Goal: Task Accomplishment & Management: Manage account settings

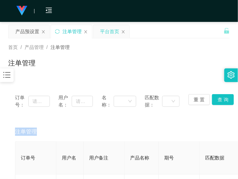
click at [103, 33] on div "平台首页" at bounding box center [109, 31] width 19 height 13
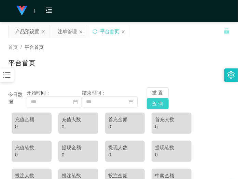
click at [156, 102] on button "查 询" at bounding box center [158, 103] width 22 height 11
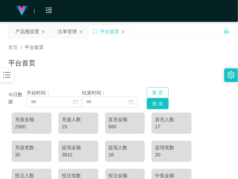
click at [158, 91] on button "重 置" at bounding box center [158, 92] width 22 height 11
click at [158, 104] on button "查 询" at bounding box center [158, 103] width 22 height 11
click at [116, 67] on div "平台首页" at bounding box center [119, 66] width 222 height 16
click at [35, 32] on div "产品预设置" at bounding box center [27, 31] width 24 height 13
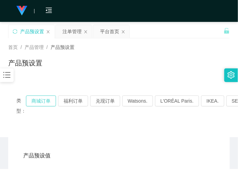
click at [35, 103] on button "商城订单" at bounding box center [41, 100] width 30 height 11
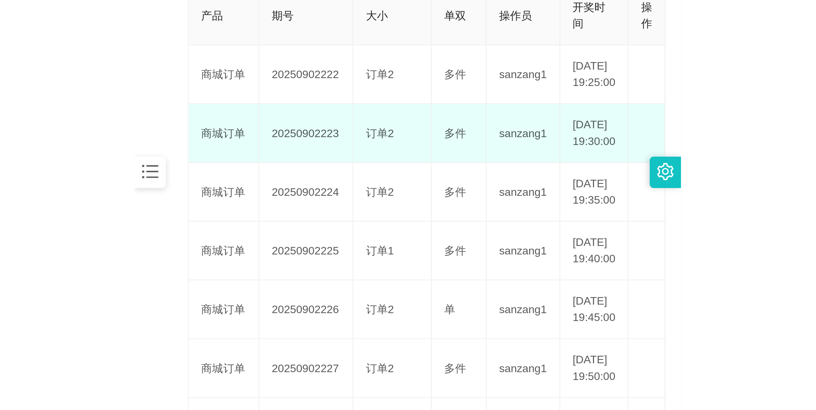
scroll to position [128, 0]
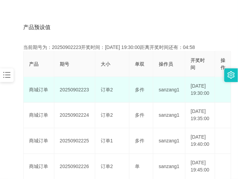
click at [79, 92] on td "20250902223" at bounding box center [74, 90] width 41 height 26
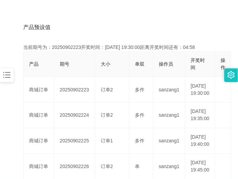
copy td "20250902223"
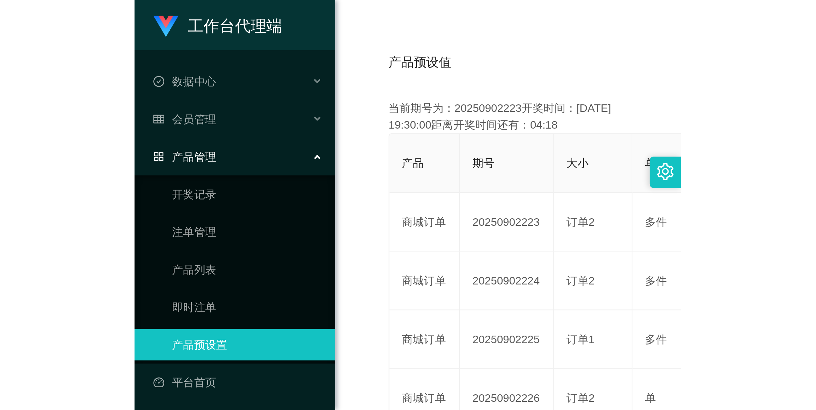
scroll to position [25, 0]
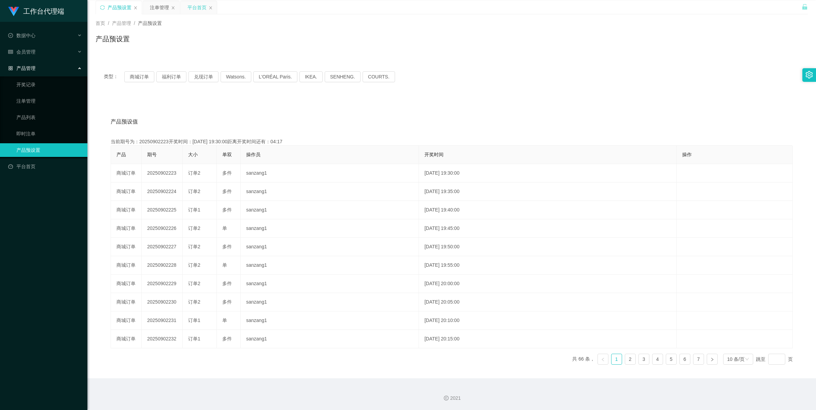
click at [191, 5] on div "平台首页" at bounding box center [196, 7] width 19 height 13
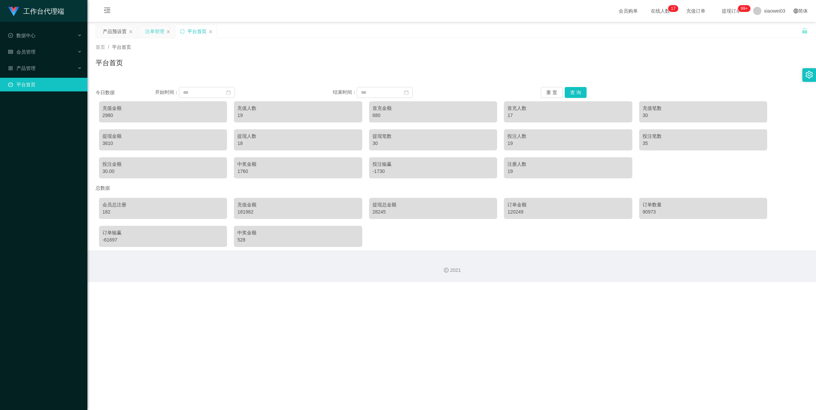
click at [145, 32] on div "注单管理" at bounding box center [154, 31] width 19 height 13
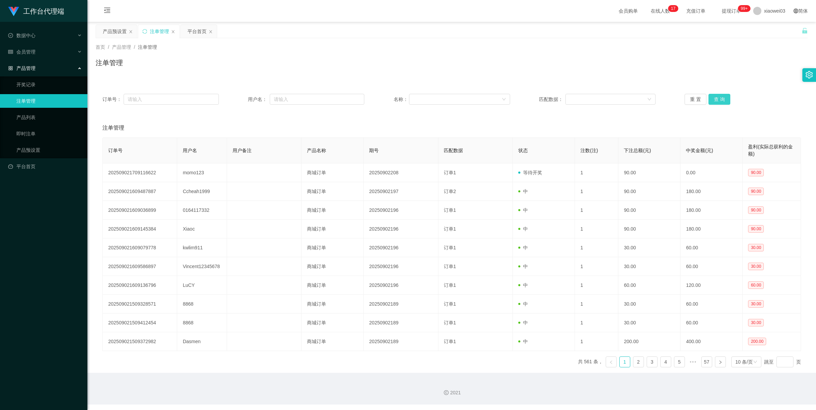
click at [238, 99] on button "查 询" at bounding box center [719, 99] width 22 height 11
click at [238, 98] on button "查 询" at bounding box center [719, 99] width 22 height 11
click at [238, 97] on button "查 询" at bounding box center [719, 99] width 22 height 11
click at [238, 96] on button "查 询" at bounding box center [719, 99] width 22 height 11
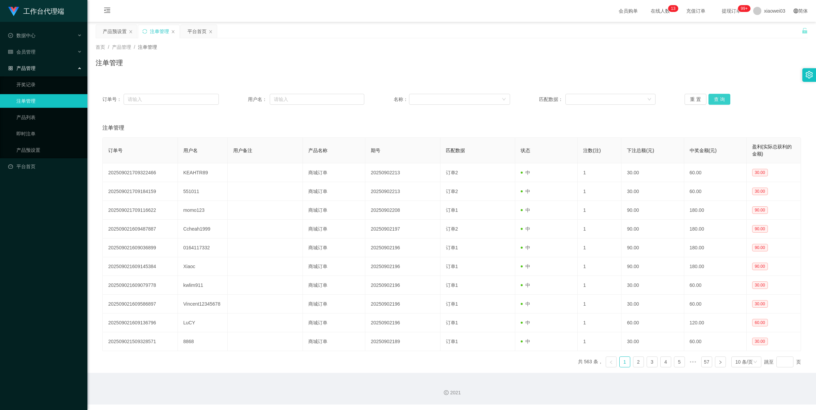
click at [238, 95] on button "查 询" at bounding box center [719, 99] width 22 height 11
click at [238, 96] on button "查 询" at bounding box center [719, 99] width 22 height 11
click at [238, 101] on button "查 询" at bounding box center [719, 99] width 22 height 11
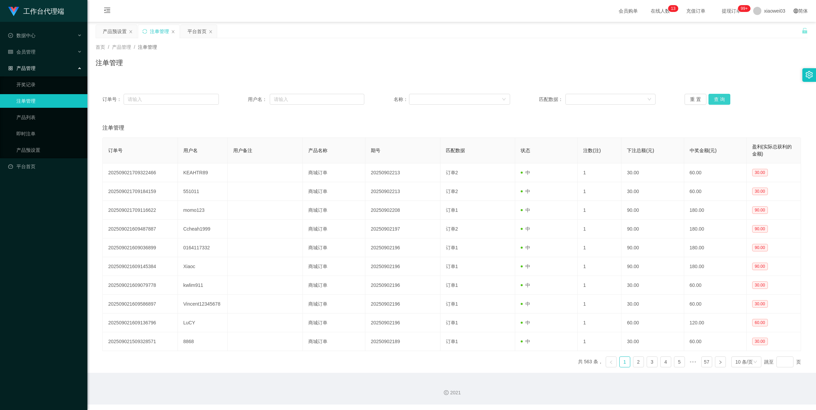
click at [238, 98] on button "查 询" at bounding box center [719, 99] width 22 height 11
click at [238, 95] on button "查 询" at bounding box center [719, 99] width 22 height 11
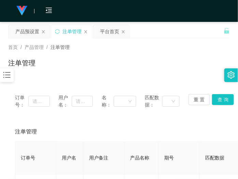
click at [126, 75] on div "首页 / 产品管理 / 注单管理 / 注单管理" at bounding box center [119, 58] width 238 height 41
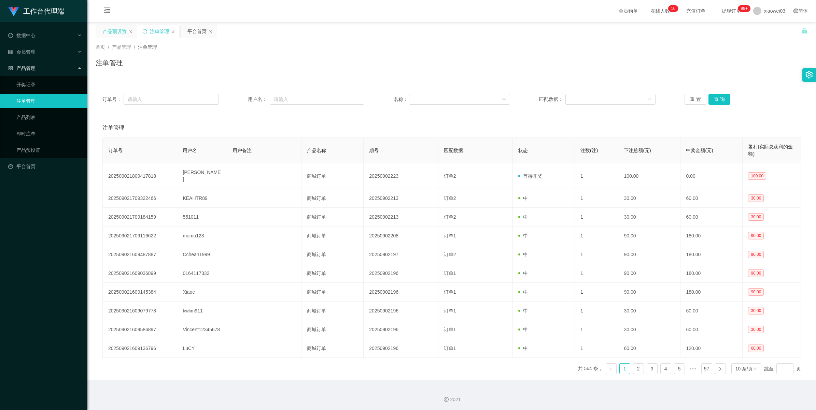
click at [118, 31] on div "产品预设置" at bounding box center [115, 31] width 24 height 13
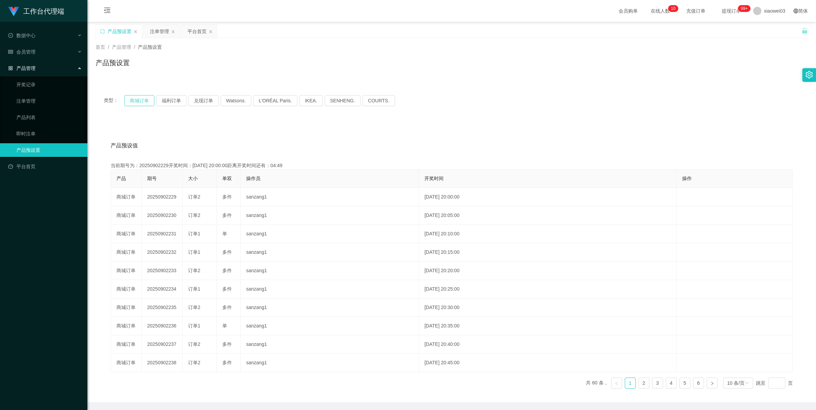
click at [132, 98] on button "商城订单" at bounding box center [139, 100] width 30 height 11
click at [141, 100] on button "商城订单" at bounding box center [139, 100] width 30 height 11
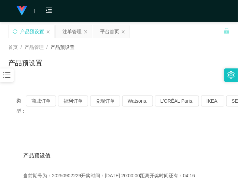
click at [110, 77] on div "首页 / 产品管理 / 产品预设置 / 产品预设置" at bounding box center [119, 58] width 238 height 41
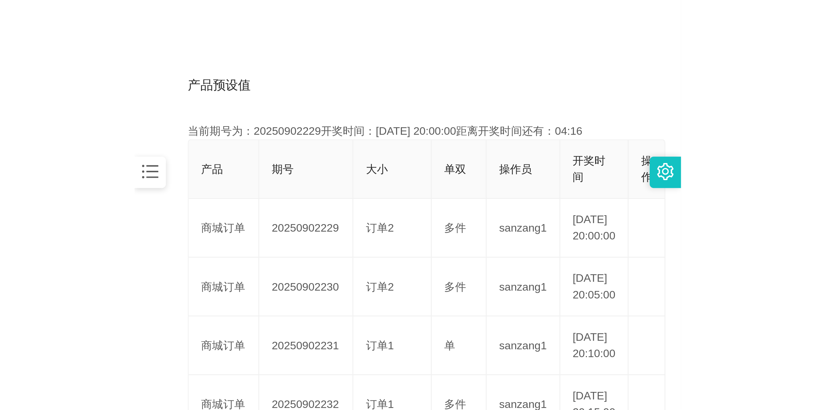
scroll to position [128, 0]
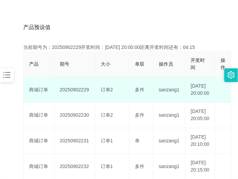
click at [81, 95] on td "20250902229" at bounding box center [74, 90] width 41 height 26
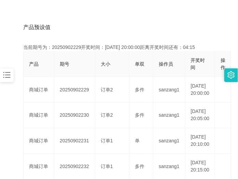
copy td "20250902229"
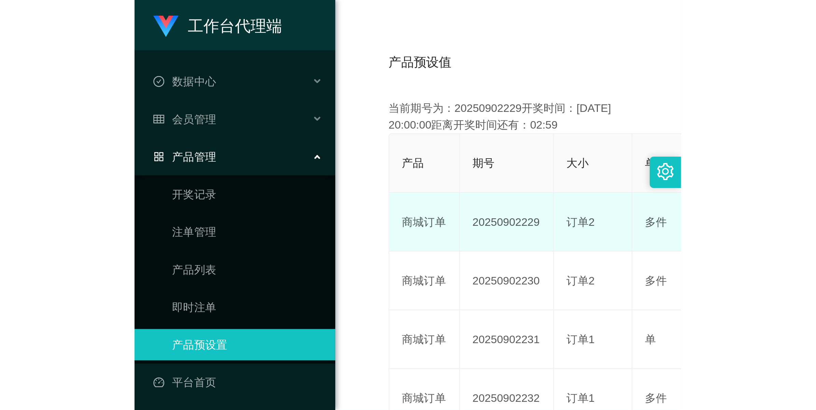
scroll to position [25, 0]
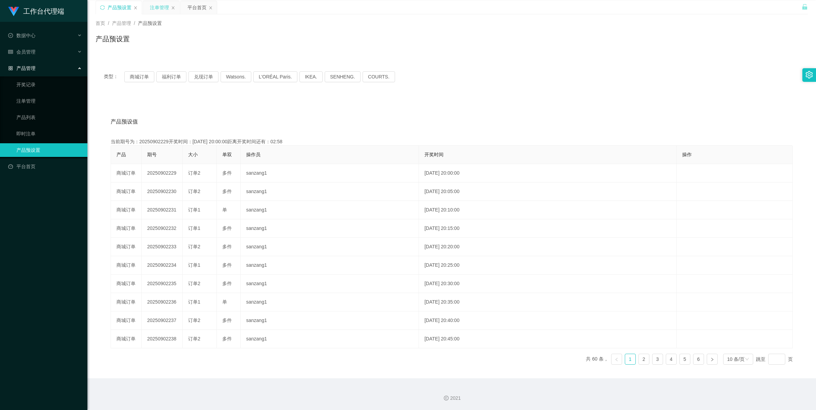
click at [163, 9] on div "注单管理" at bounding box center [159, 7] width 19 height 13
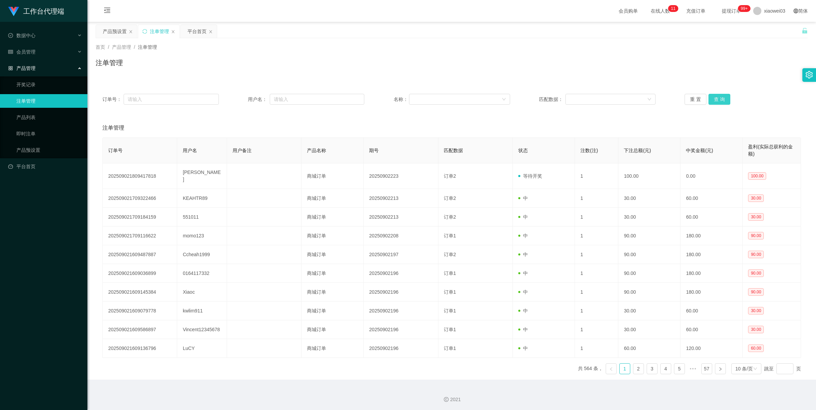
click at [238, 96] on button "查 询" at bounding box center [719, 99] width 22 height 11
click at [238, 96] on div "重 置 查 询" at bounding box center [742, 99] width 116 height 11
click at [238, 97] on button "查 询" at bounding box center [719, 99] width 22 height 11
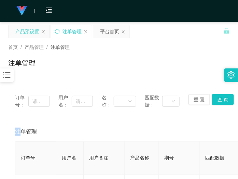
click at [32, 32] on div "产品预设置" at bounding box center [27, 31] width 24 height 13
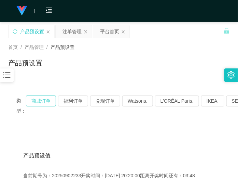
click at [32, 99] on button "商城订单" at bounding box center [41, 100] width 30 height 11
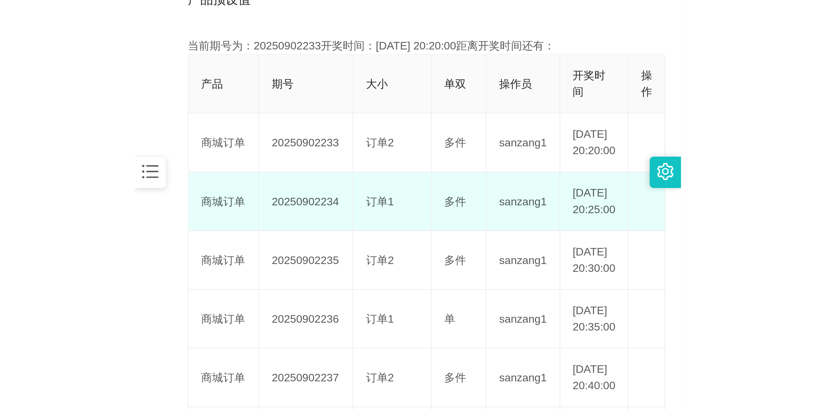
scroll to position [171, 0]
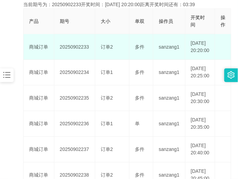
click at [73, 50] on td "20250902233" at bounding box center [74, 47] width 41 height 26
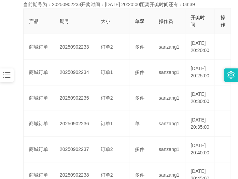
copy td "20250902233"
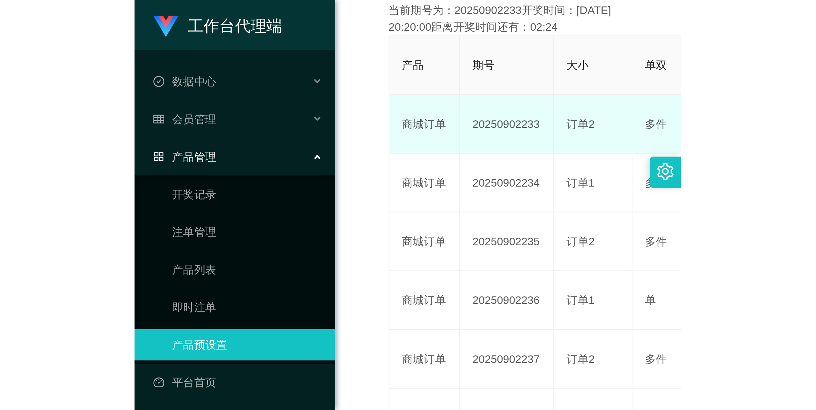
scroll to position [25, 0]
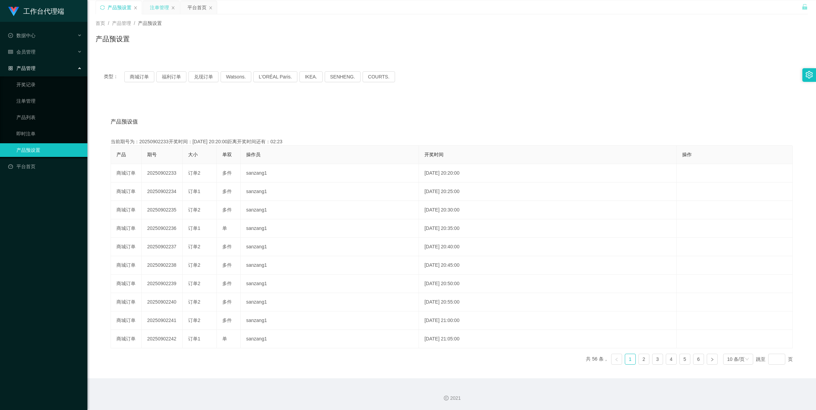
click at [163, 8] on div "注单管理" at bounding box center [159, 7] width 19 height 13
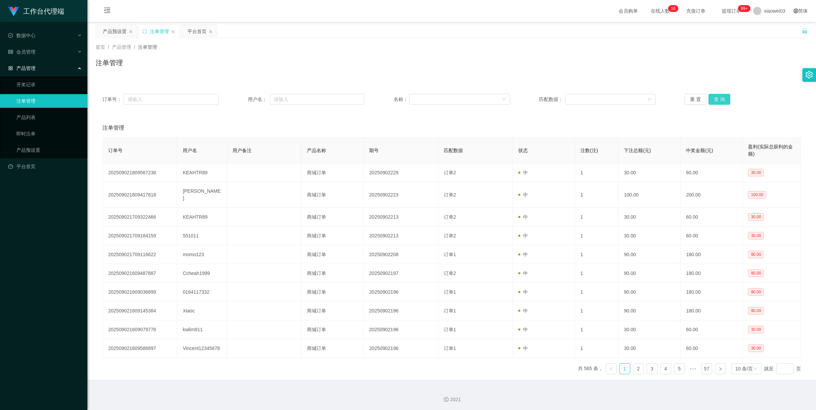
click at [238, 102] on button "查 询" at bounding box center [719, 99] width 22 height 11
click at [238, 103] on button "查 询" at bounding box center [719, 99] width 22 height 11
drag, startPoint x: 194, startPoint y: 34, endPoint x: 200, endPoint y: 36, distance: 6.5
click at [194, 34] on div "平台首页" at bounding box center [196, 31] width 19 height 13
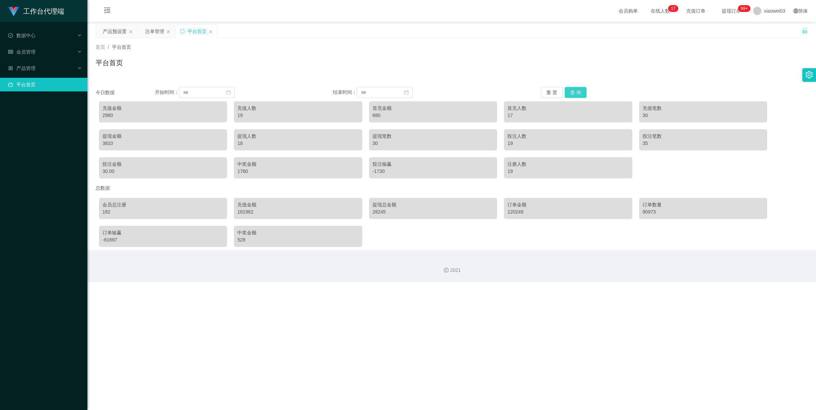
click at [238, 87] on button "查 询" at bounding box center [576, 92] width 22 height 11
click at [151, 32] on div "注单管理" at bounding box center [154, 31] width 19 height 13
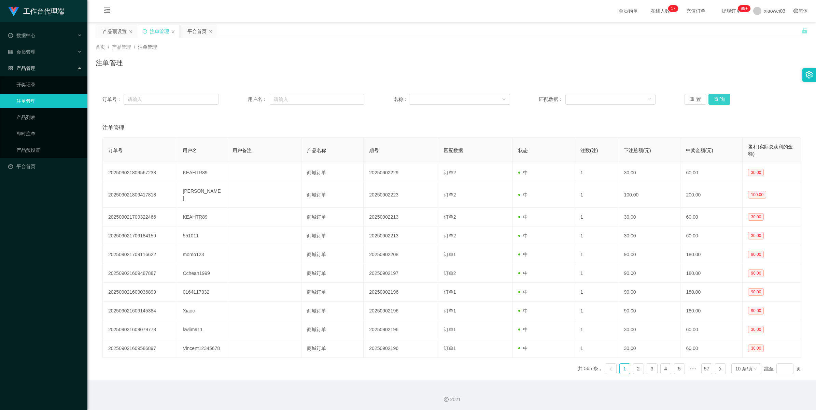
click at [238, 96] on button "查 询" at bounding box center [719, 99] width 22 height 11
click at [238, 96] on div "重 置 查 询" at bounding box center [742, 99] width 116 height 11
click at [238, 96] on button "查 询" at bounding box center [722, 99] width 29 height 11
click at [238, 96] on div "重 置 查 询" at bounding box center [742, 99] width 116 height 11
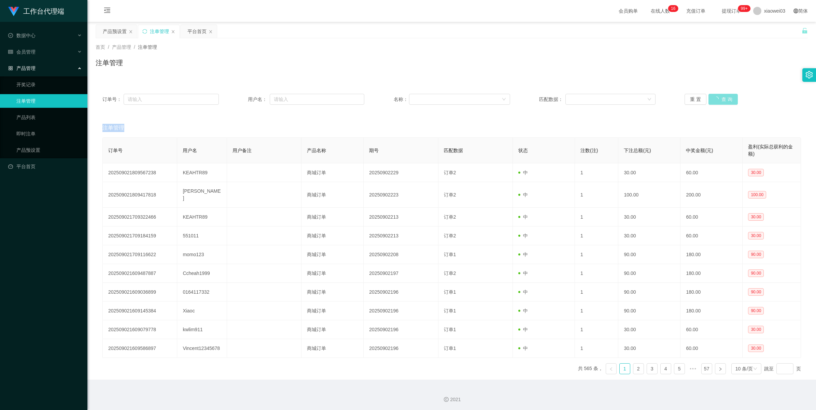
click at [238, 96] on button "查 询" at bounding box center [722, 99] width 29 height 11
click at [238, 96] on div "重 置 查 询" at bounding box center [742, 99] width 116 height 11
click at [238, 96] on button "查 询" at bounding box center [722, 99] width 29 height 11
drag, startPoint x: 720, startPoint y: 96, endPoint x: 776, endPoint y: 39, distance: 79.7
click at [238, 96] on div "重 置 查 询" at bounding box center [742, 99] width 116 height 11
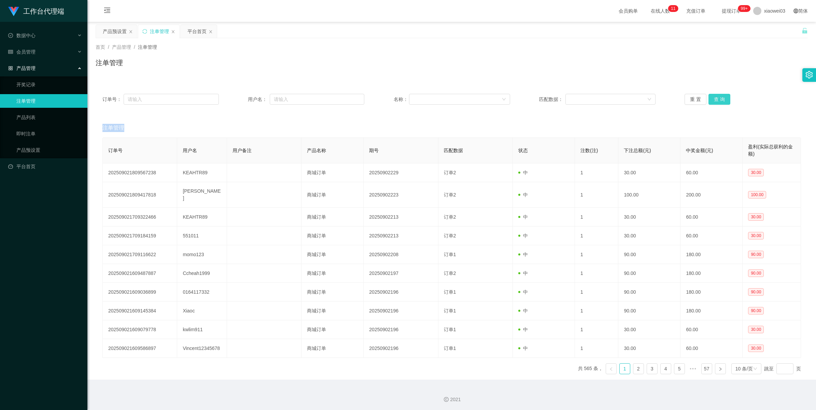
click at [238, 102] on button "查 询" at bounding box center [719, 99] width 22 height 11
click at [238, 100] on button "查 询" at bounding box center [719, 99] width 22 height 11
